Goal: Task Accomplishment & Management: Use online tool/utility

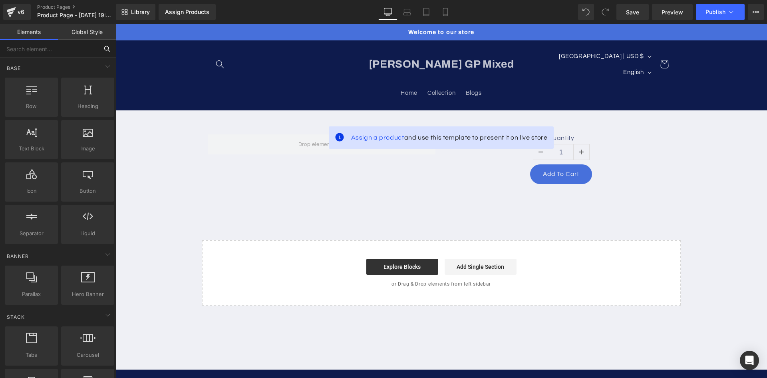
click at [57, 50] on input "text" at bounding box center [49, 49] width 98 height 18
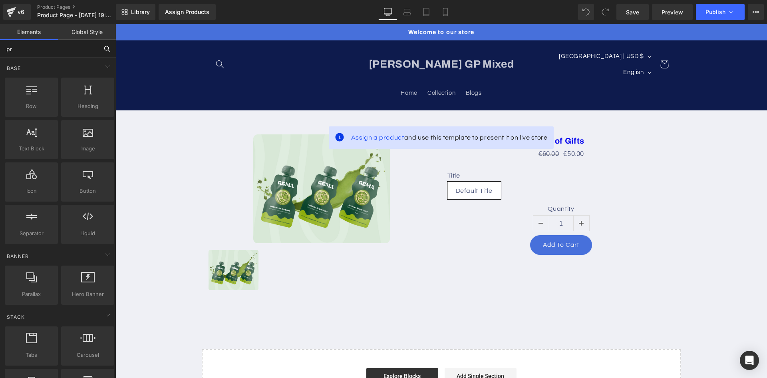
type input "pro"
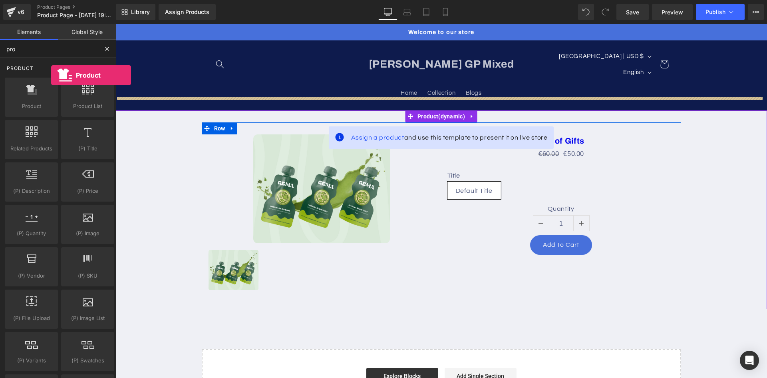
drag, startPoint x: 38, startPoint y: 103, endPoint x: 51, endPoint y: 75, distance: 30.9
click at [51, 75] on div "Product Product products, goods, sells Product List products, lists, collection…" at bounding box center [59, 258] width 113 height 400
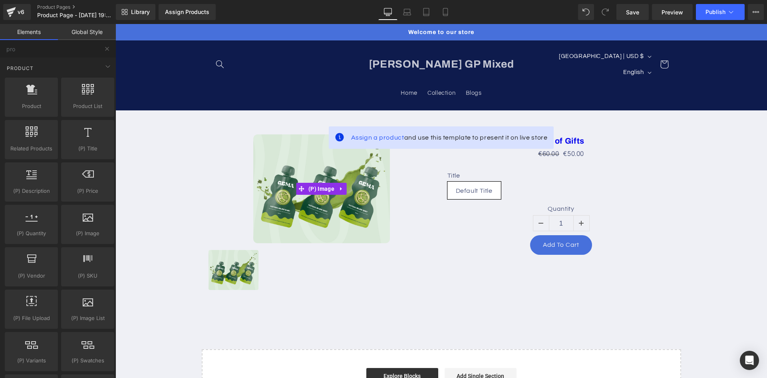
click at [235, 184] on div "Sale Off" at bounding box center [322, 188] width 228 height 109
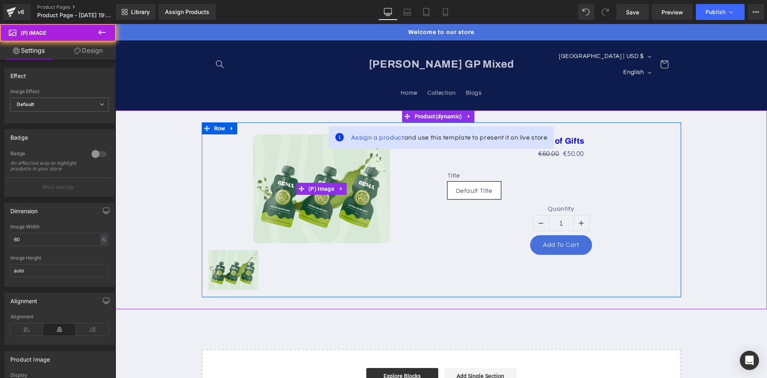
click at [272, 177] on img at bounding box center [321, 188] width 137 height 109
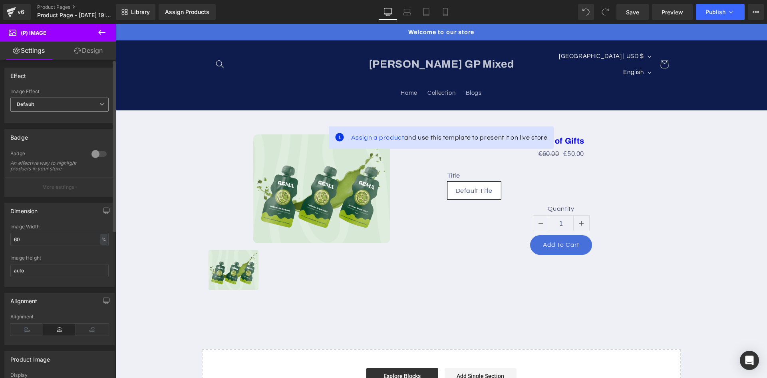
click at [74, 108] on span "Default" at bounding box center [59, 105] width 98 height 14
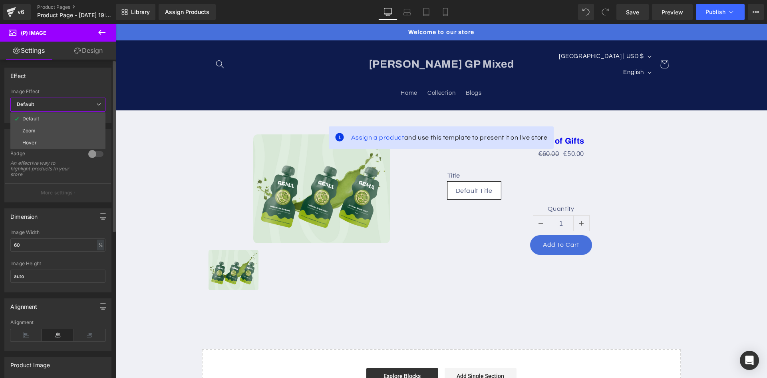
click at [74, 108] on span "Default" at bounding box center [57, 105] width 95 height 14
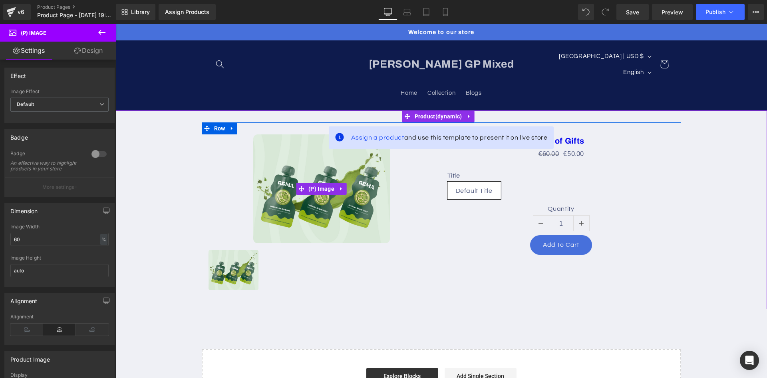
click at [268, 153] on img at bounding box center [321, 188] width 137 height 109
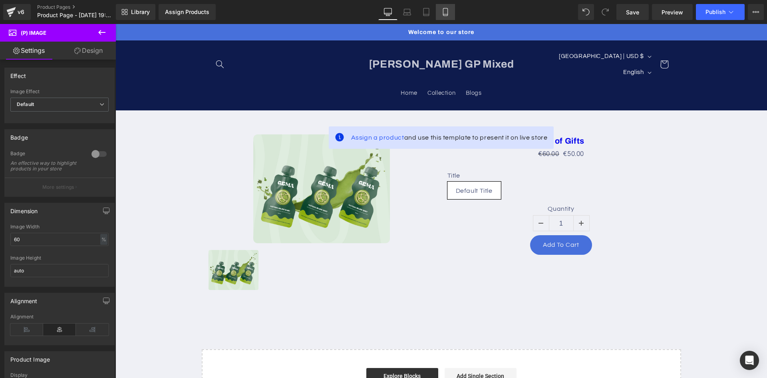
click at [444, 9] on icon at bounding box center [446, 12] width 8 height 8
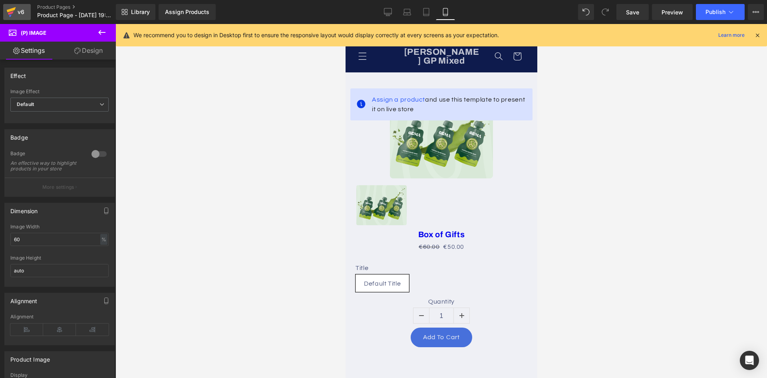
click at [15, 14] on icon at bounding box center [11, 12] width 10 height 20
